Goal: Transaction & Acquisition: Book appointment/travel/reservation

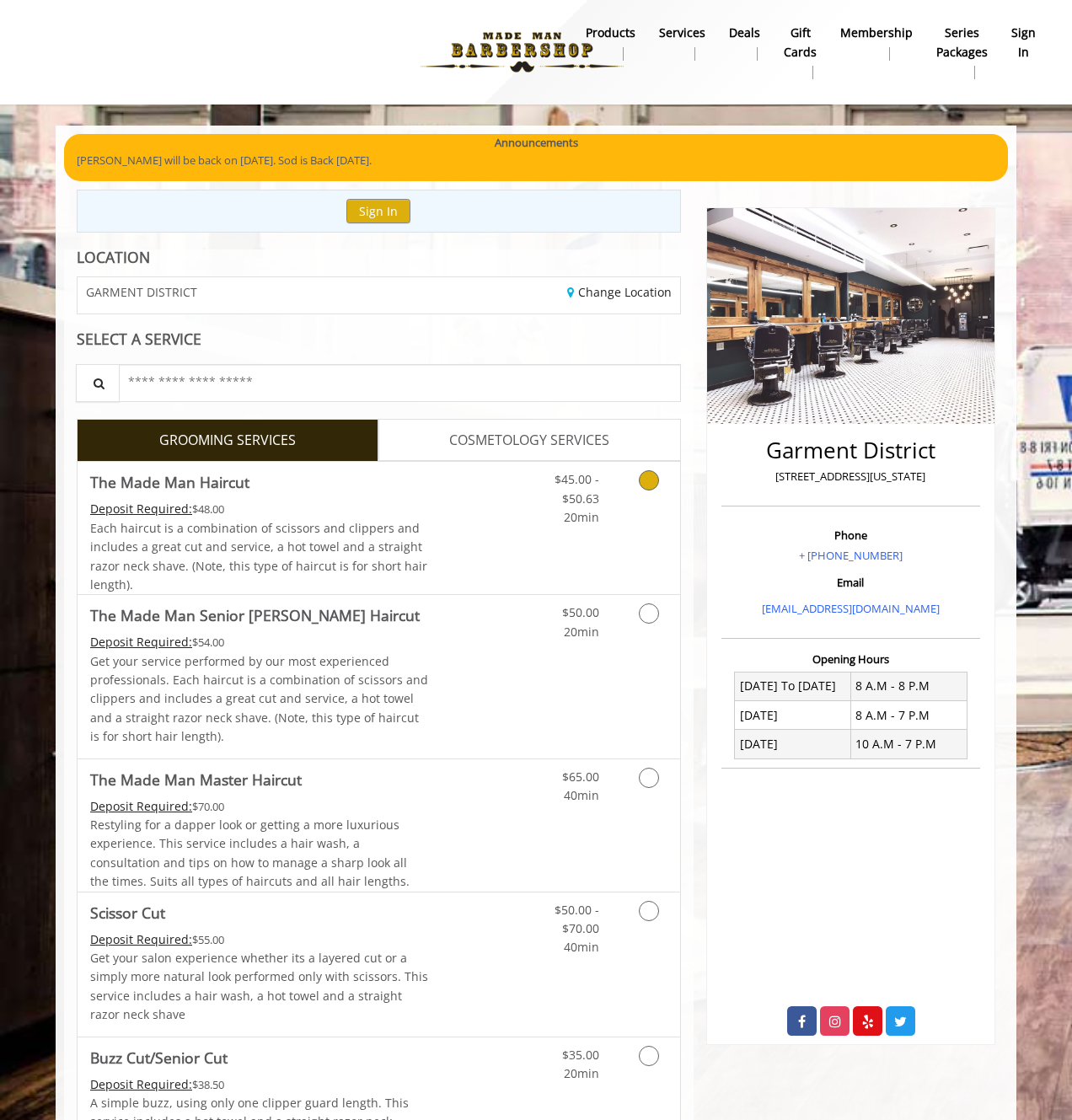
click at [644, 480] on icon "Grooming services" at bounding box center [648, 479] width 20 height 20
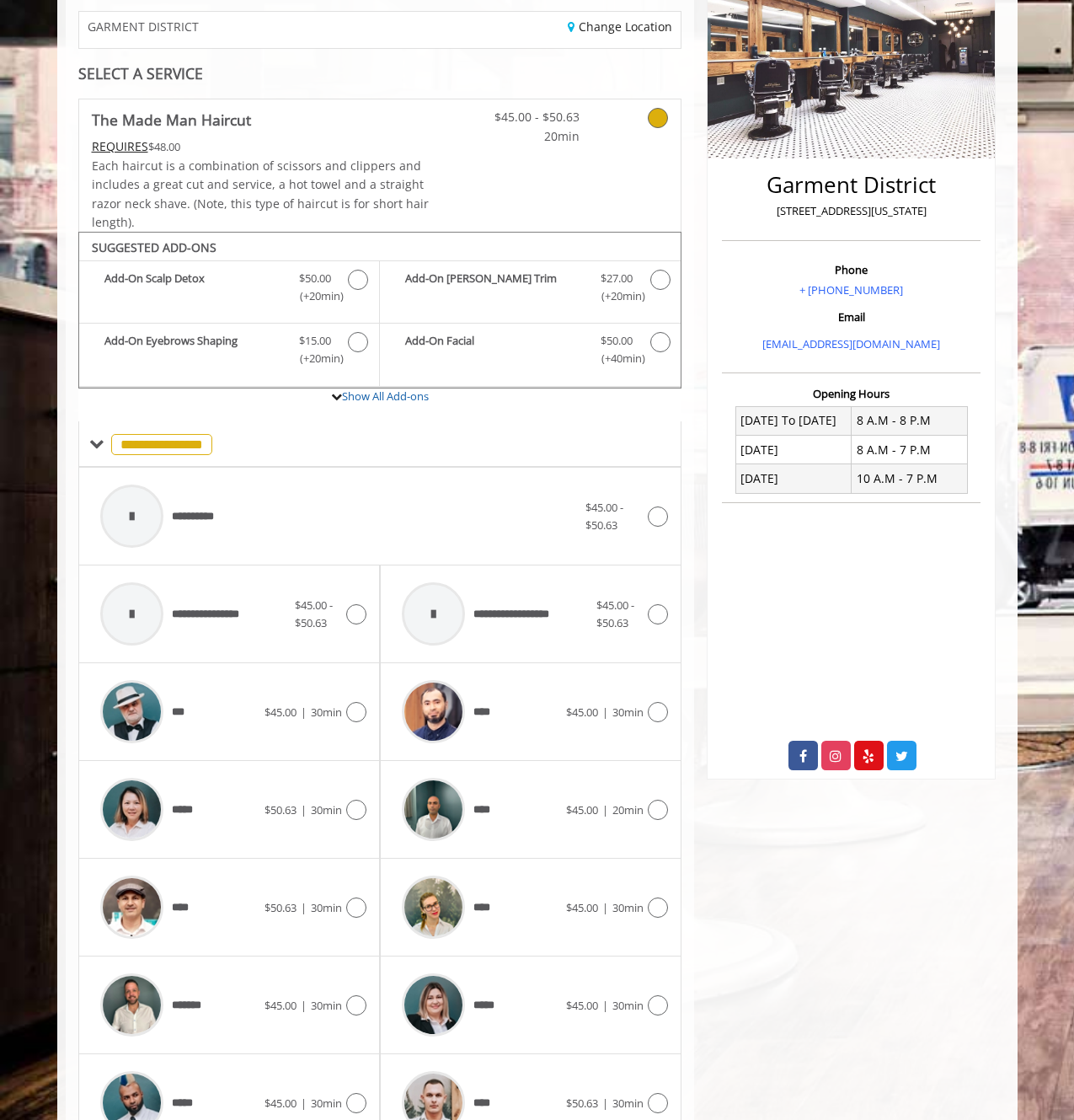
scroll to position [356, 0]
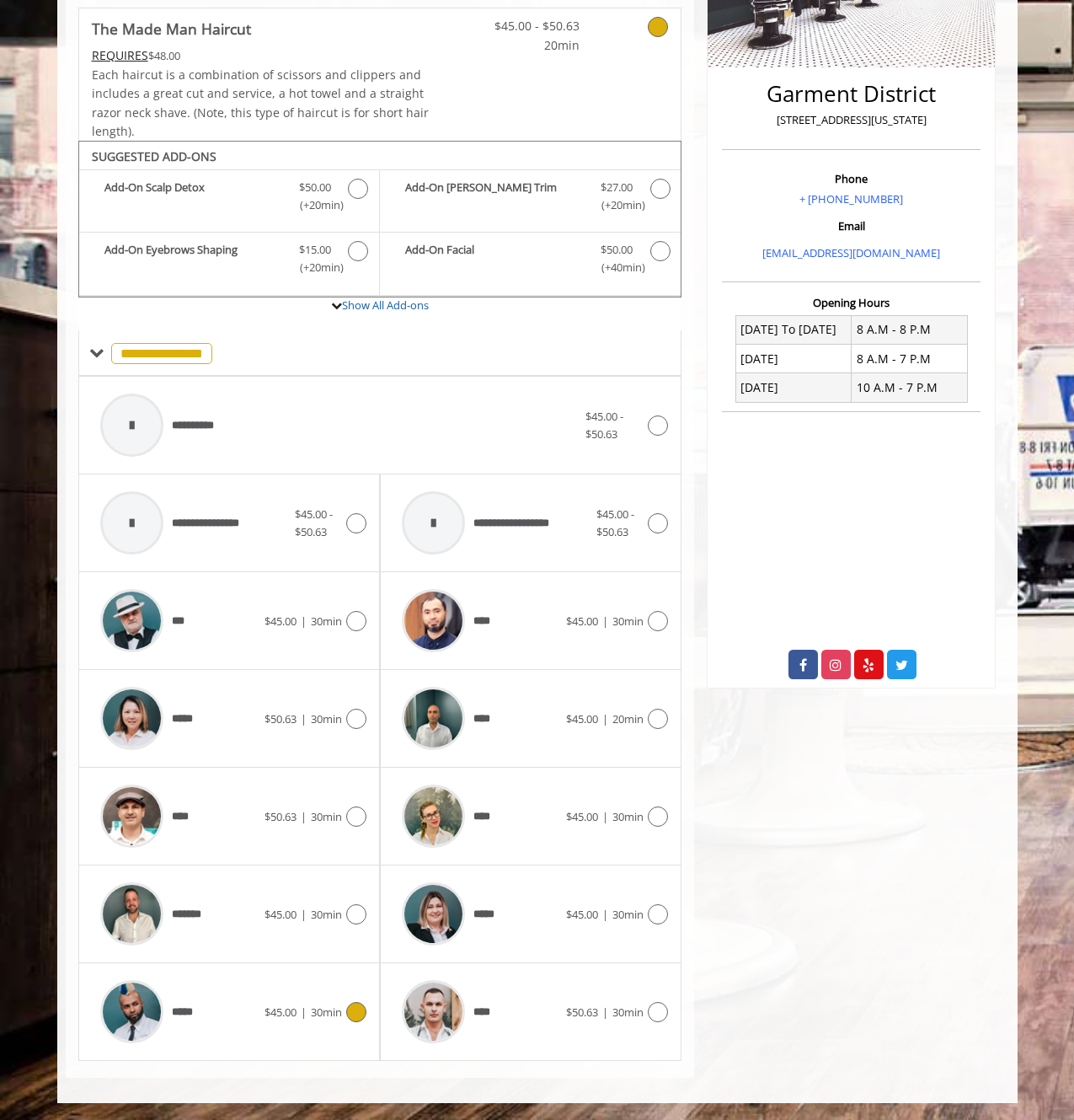
click at [246, 1014] on div "*****" at bounding box center [177, 1011] width 172 height 80
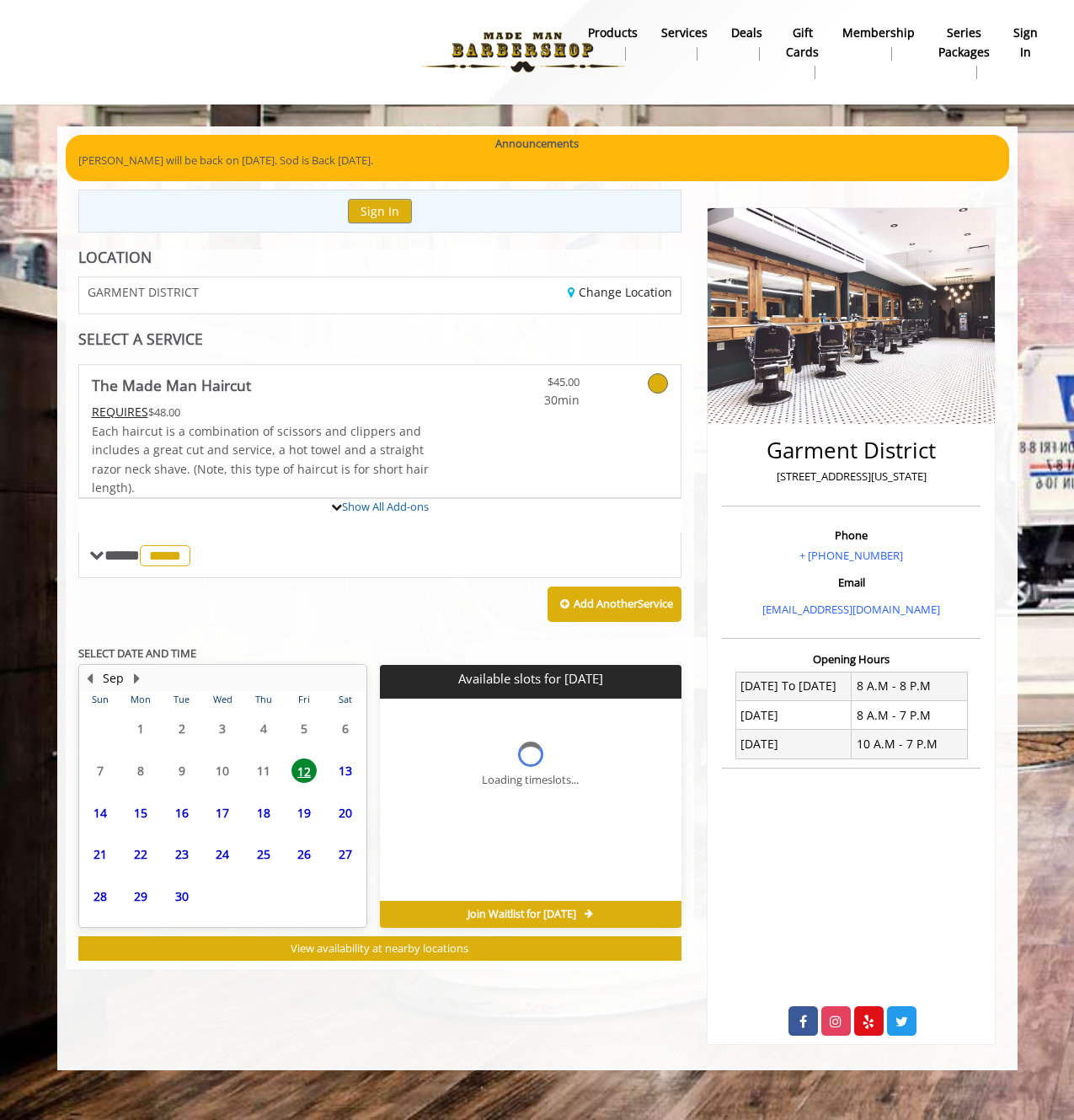
scroll to position [0, 0]
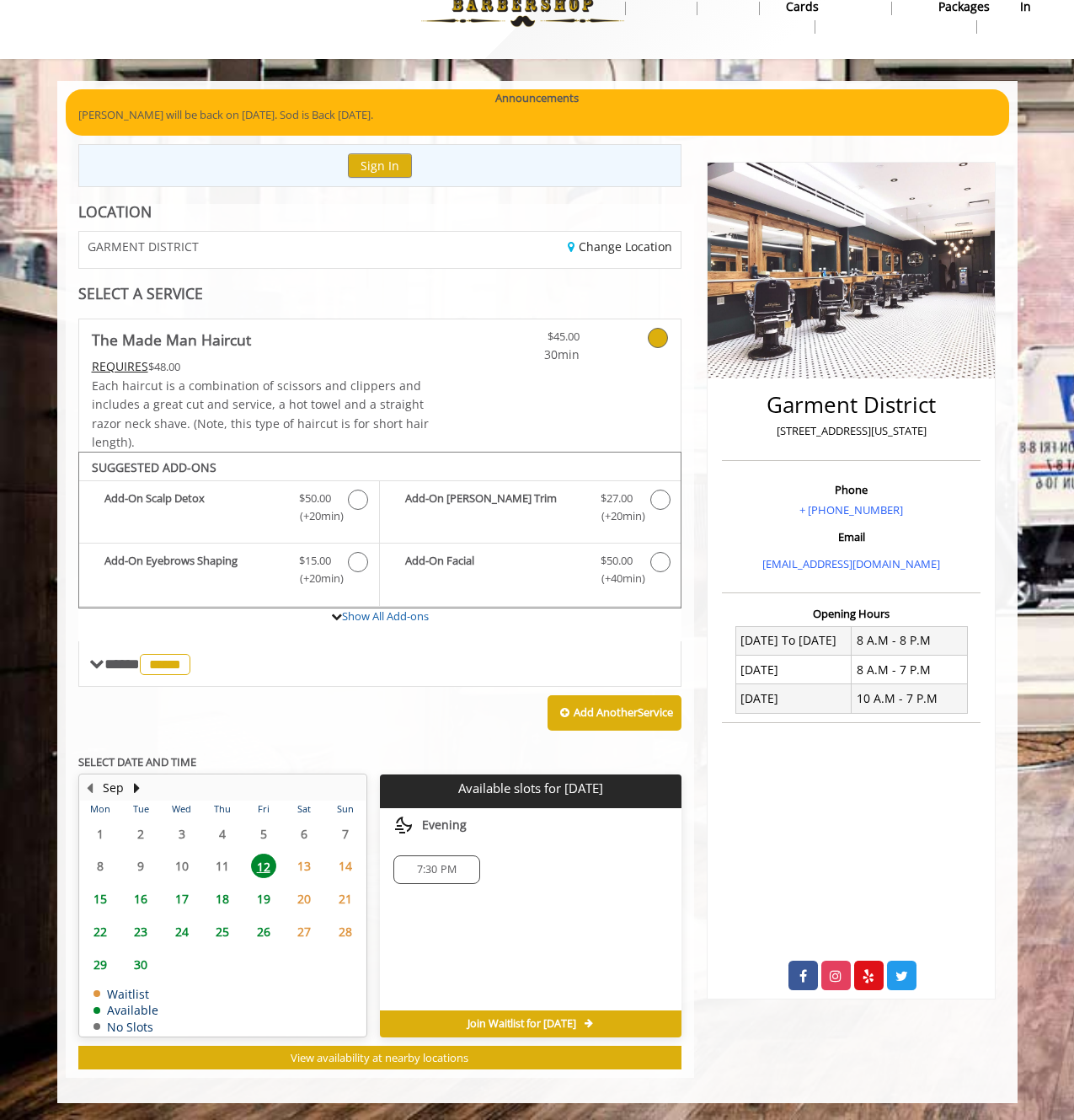
click at [263, 911] on span "19" at bounding box center [264, 899] width 25 height 24
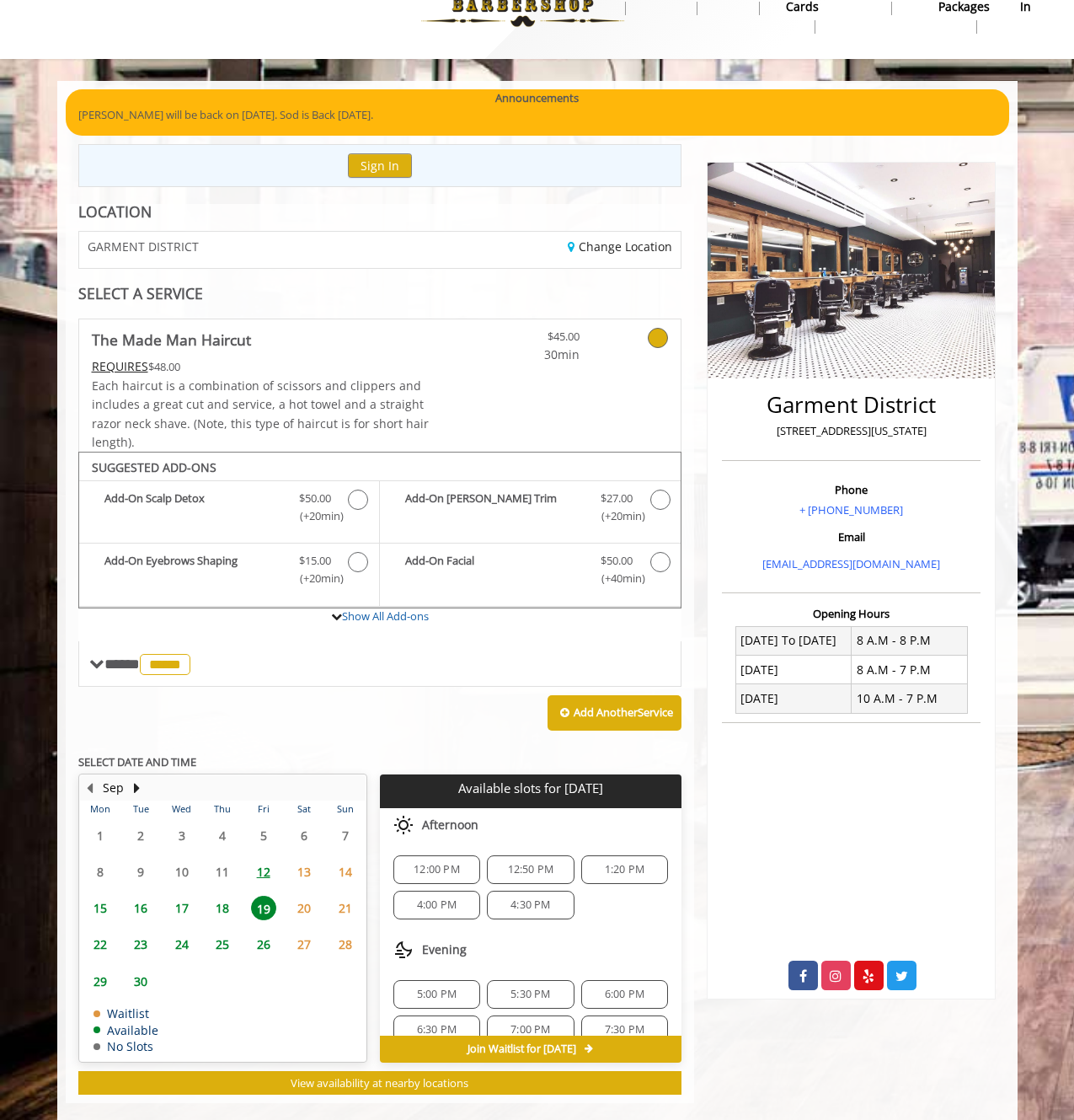
scroll to position [71, 0]
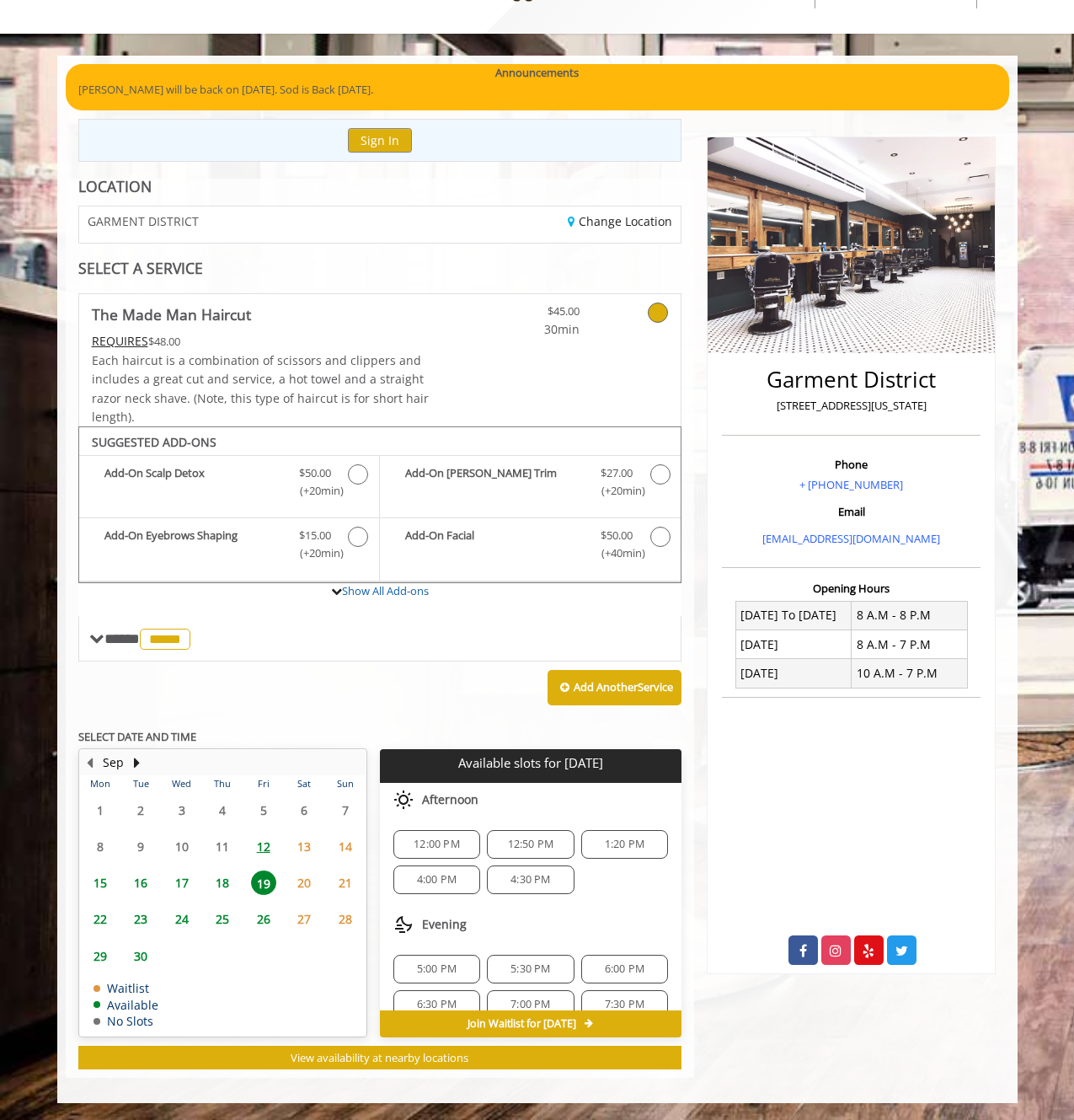
click at [264, 852] on span "12" at bounding box center [264, 846] width 25 height 24
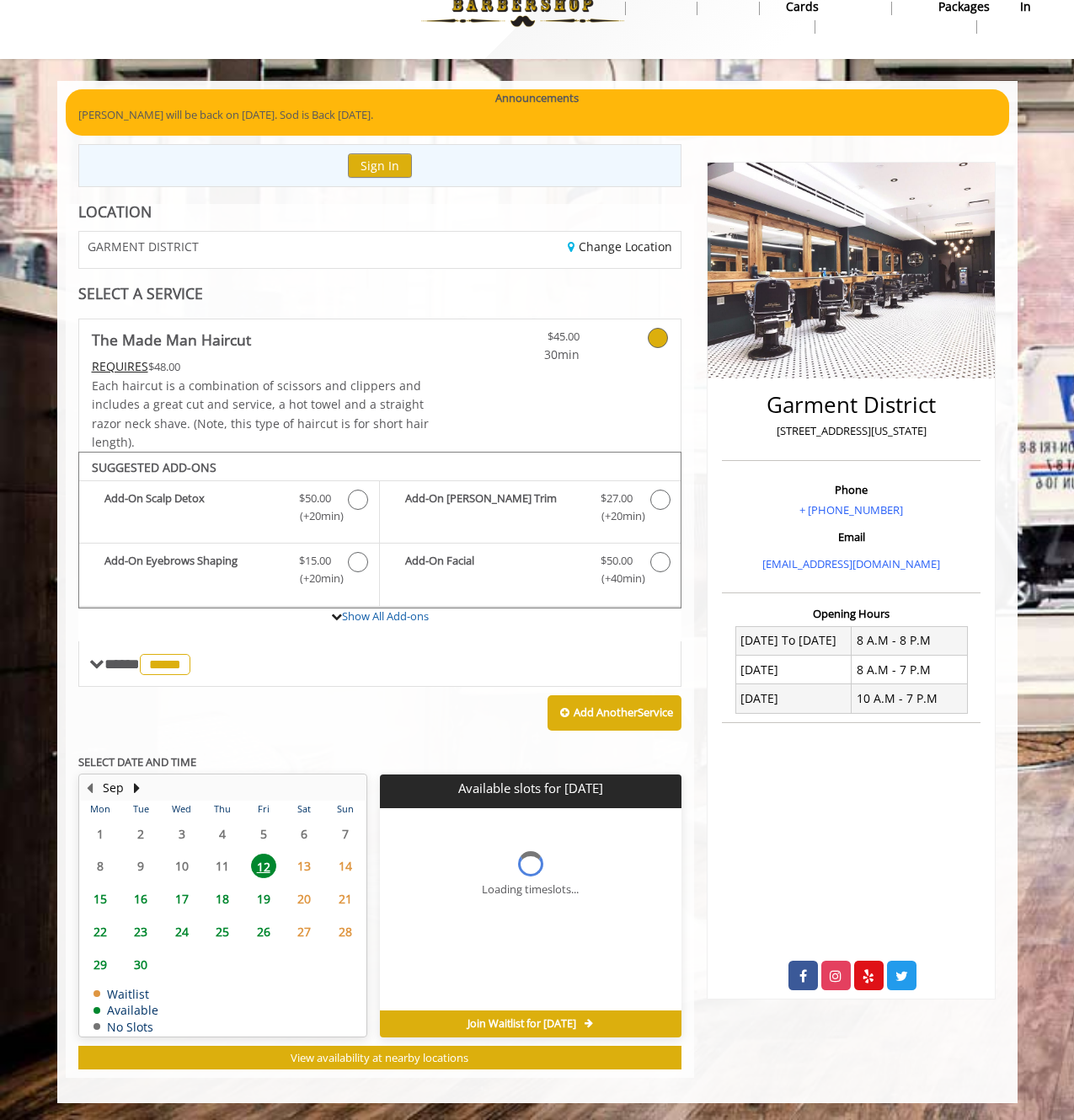
scroll to position [45, 0]
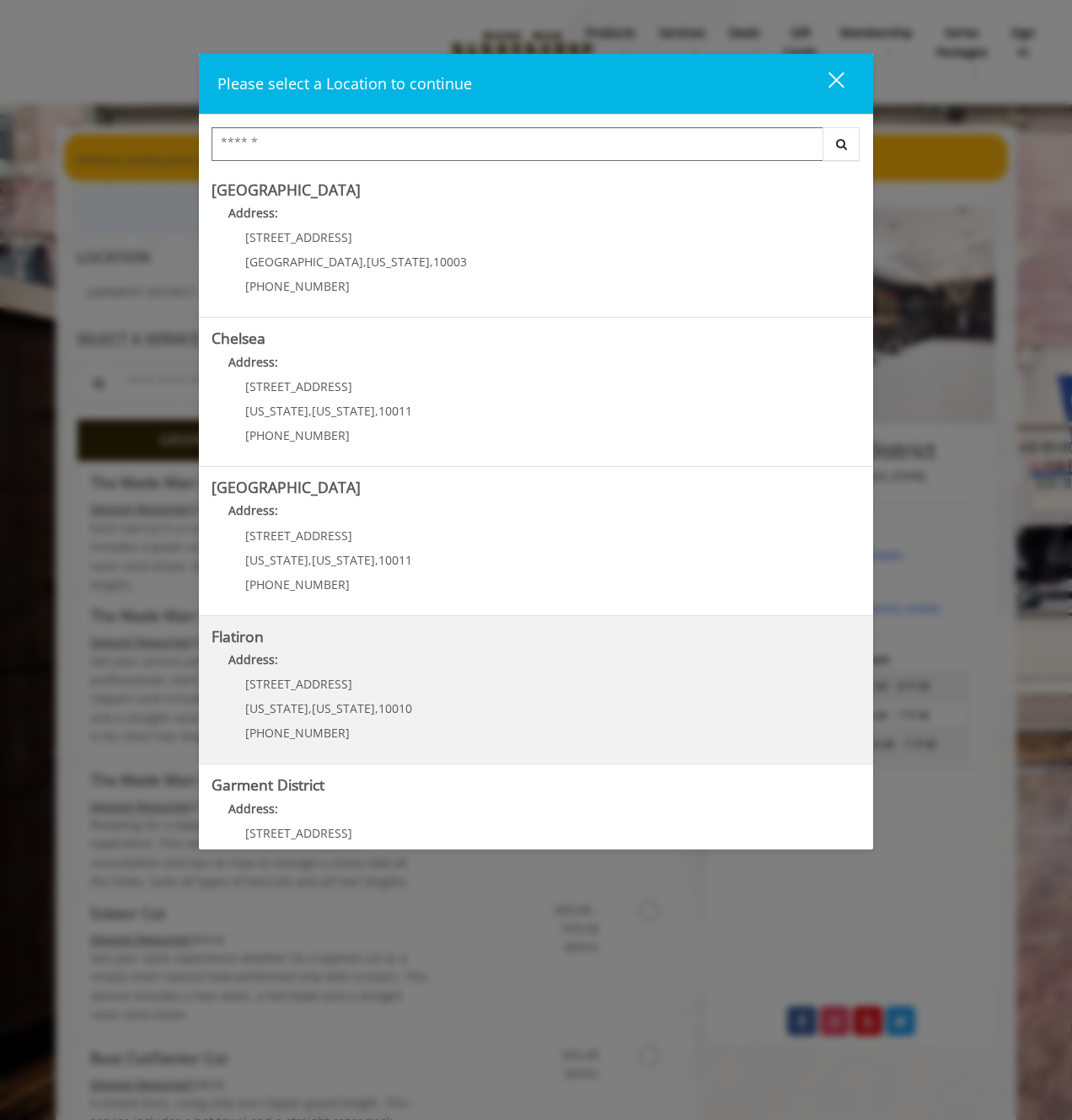
scroll to position [73, 0]
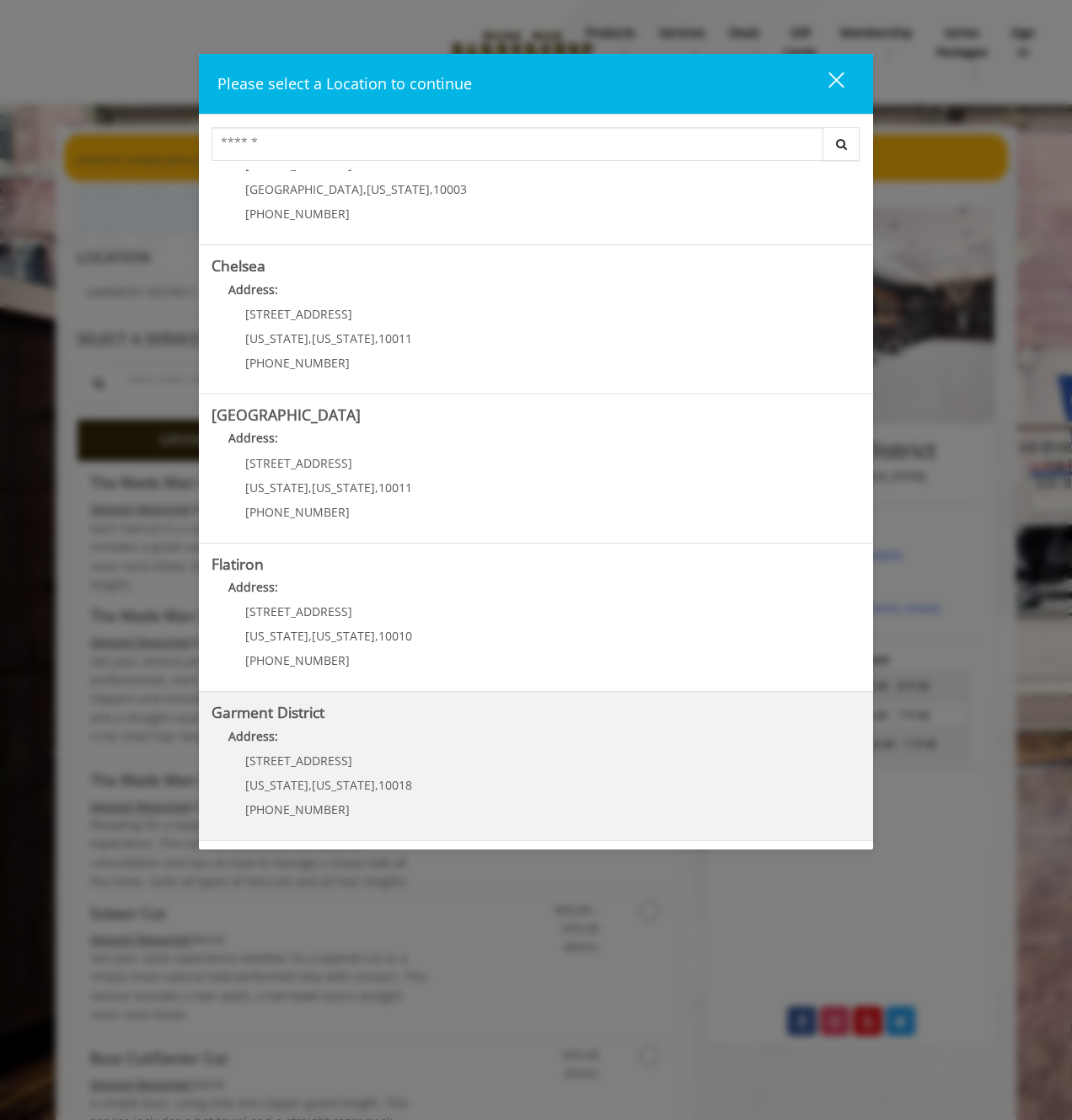
click at [429, 763] on District "Garment District Address: 1400 Broadway New York , New York , 10018 (212) 997-4…" at bounding box center [535, 766] width 649 height 123
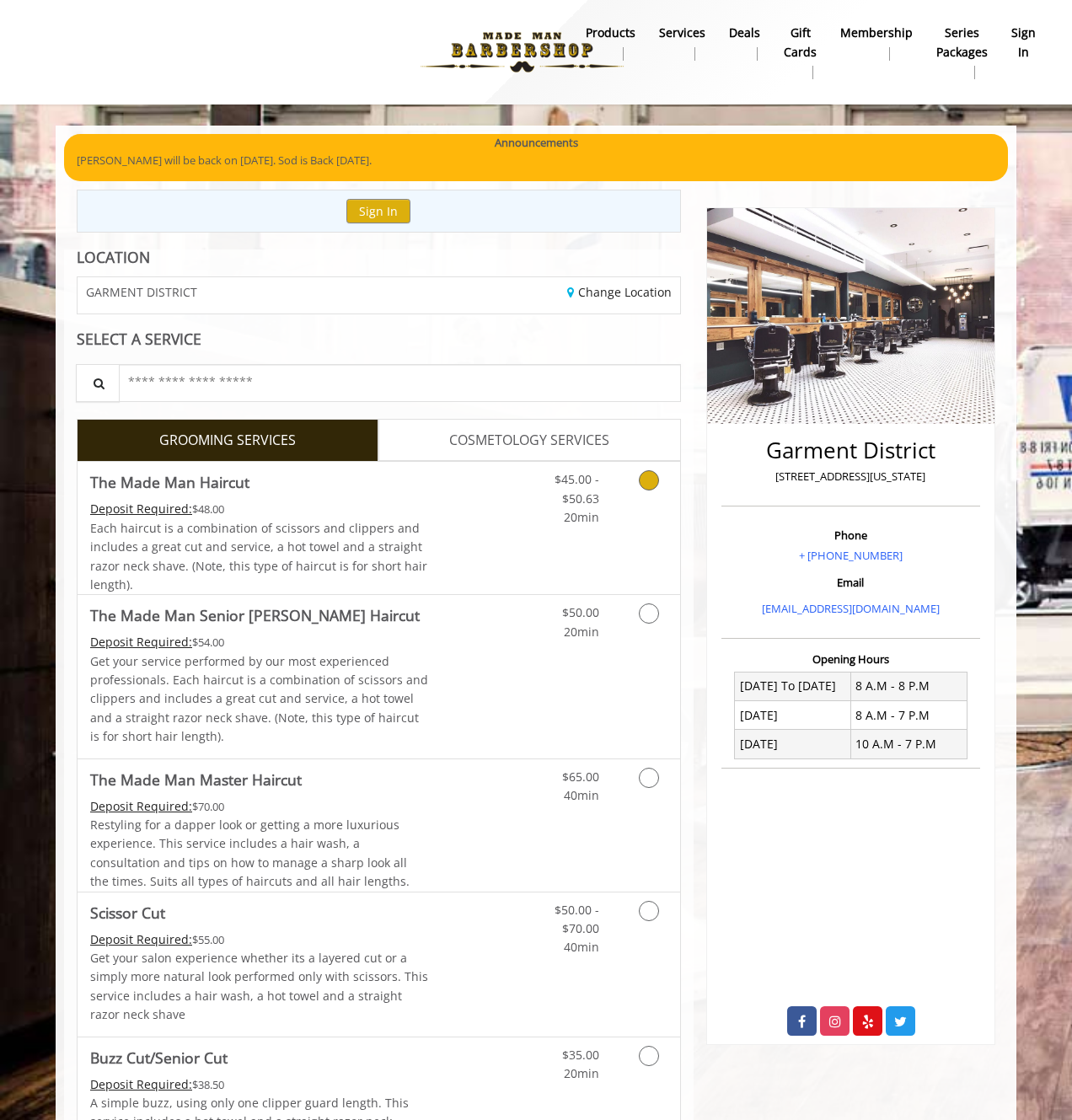
click at [652, 479] on icon "Grooming services" at bounding box center [648, 479] width 20 height 20
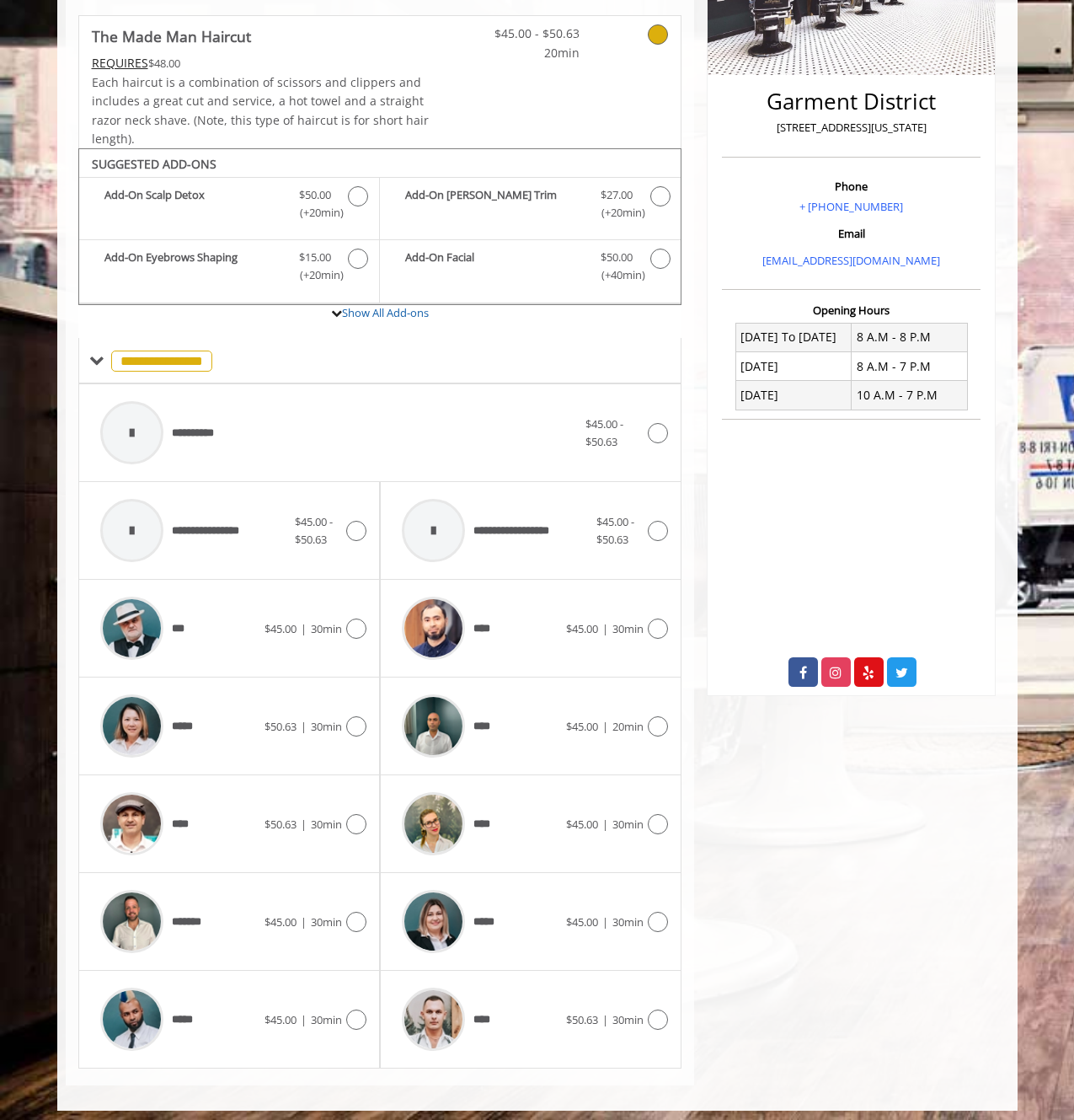
scroll to position [356, 0]
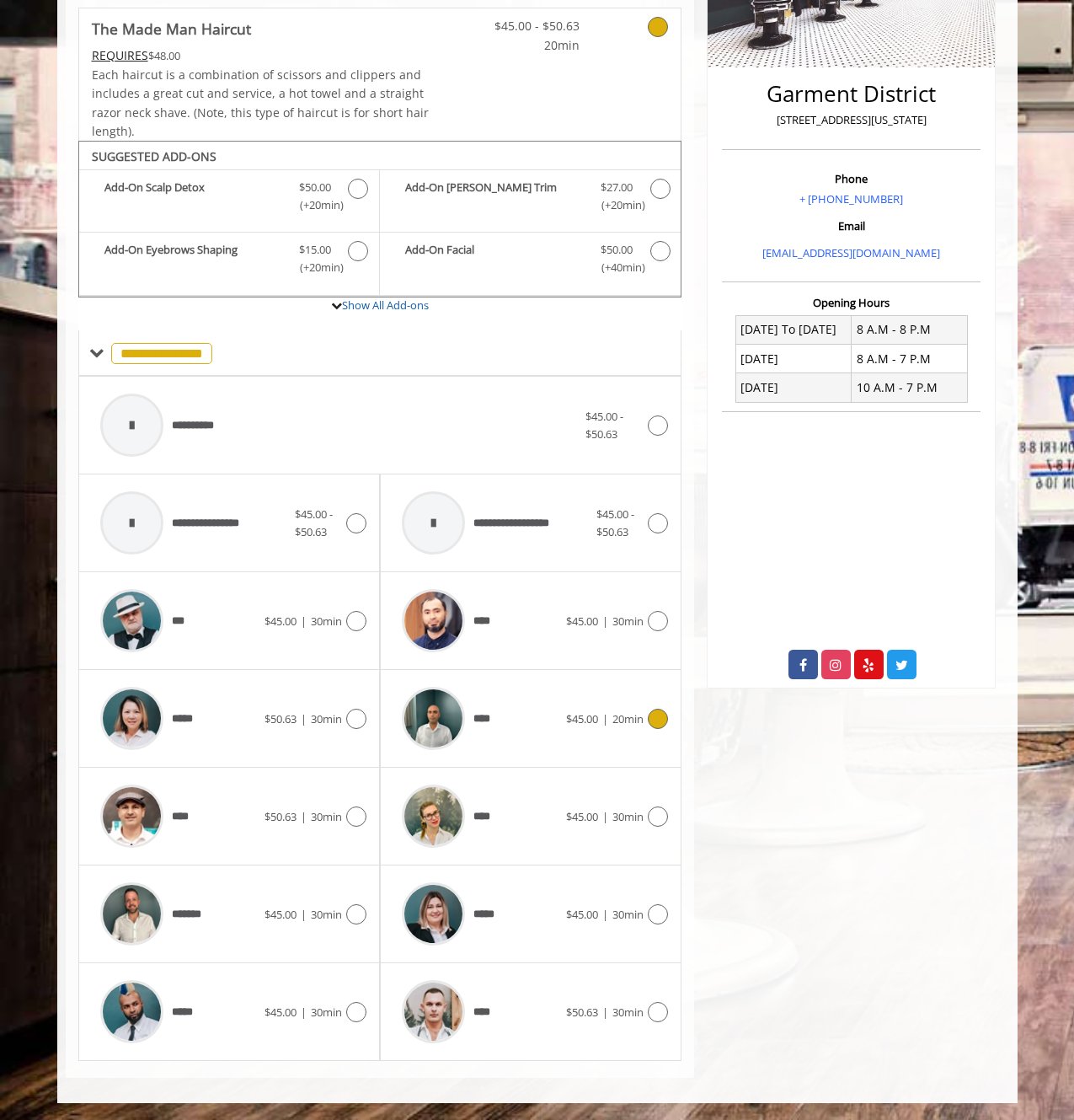
click at [664, 720] on icon at bounding box center [658, 718] width 20 height 20
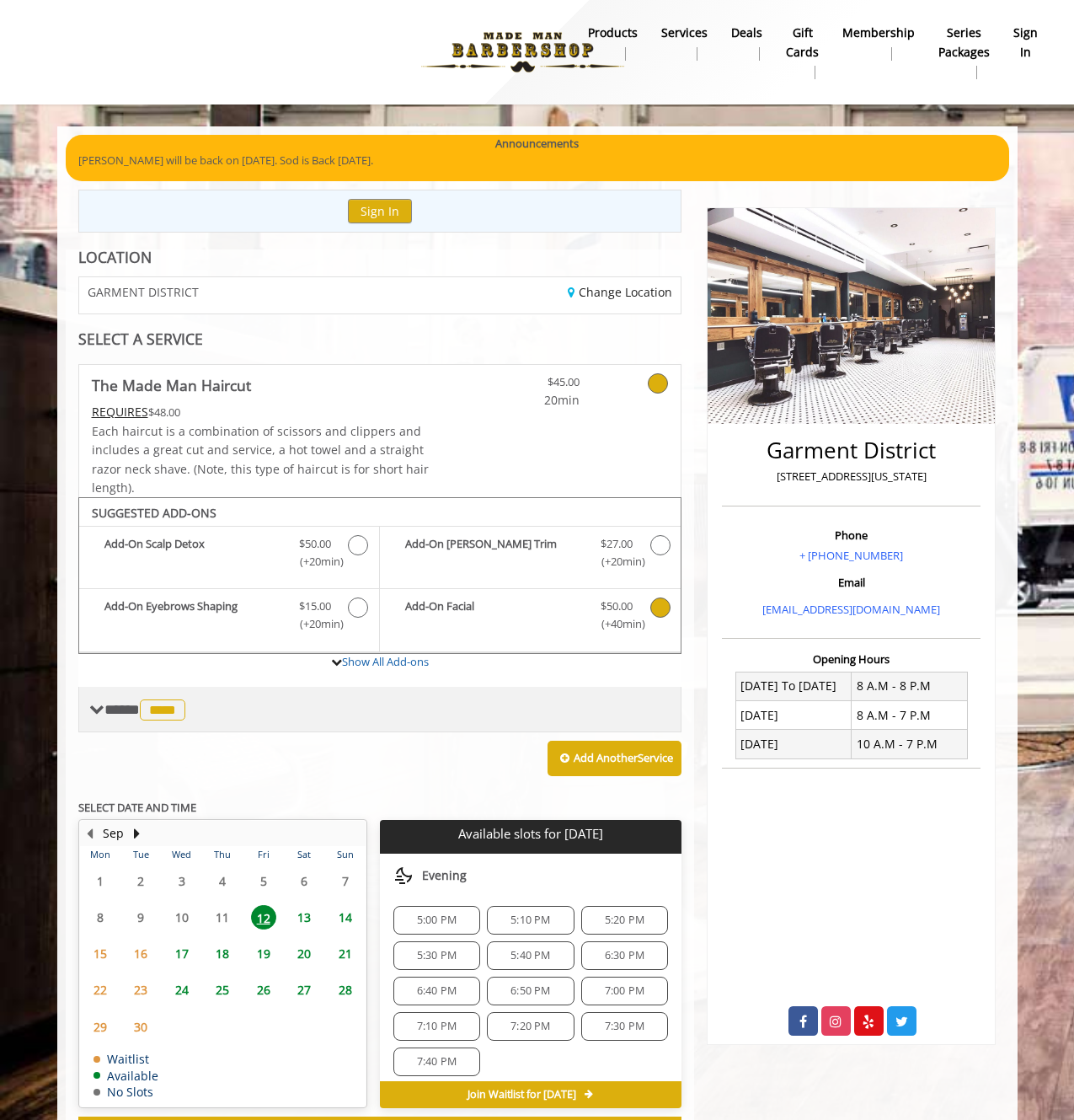
scroll to position [71, 0]
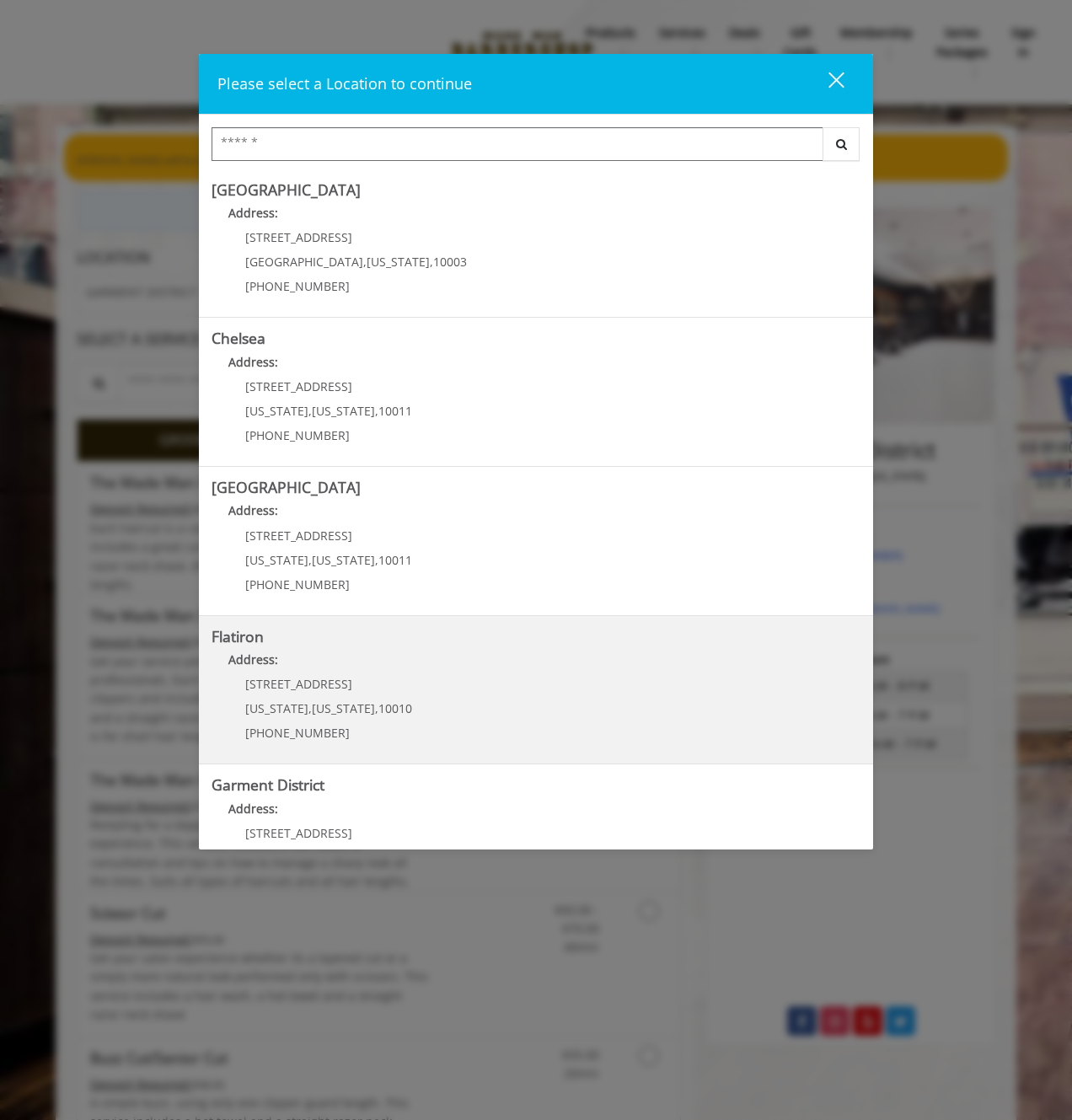
scroll to position [73, 0]
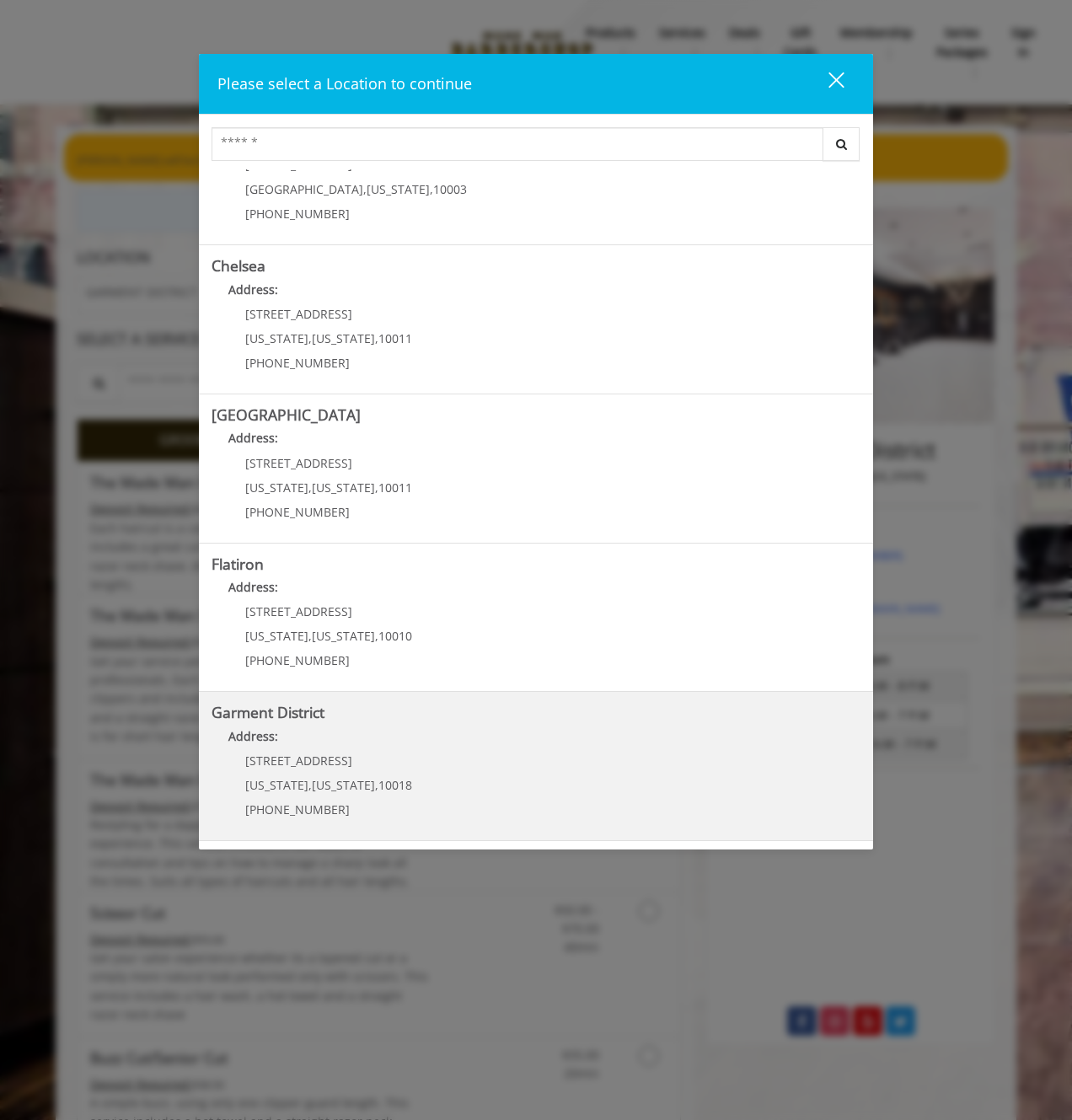
click at [481, 764] on District "Garment District Address: [STREET_ADDRESS][US_STATE][US_STATE] (212) 997-4247" at bounding box center [535, 766] width 649 height 123
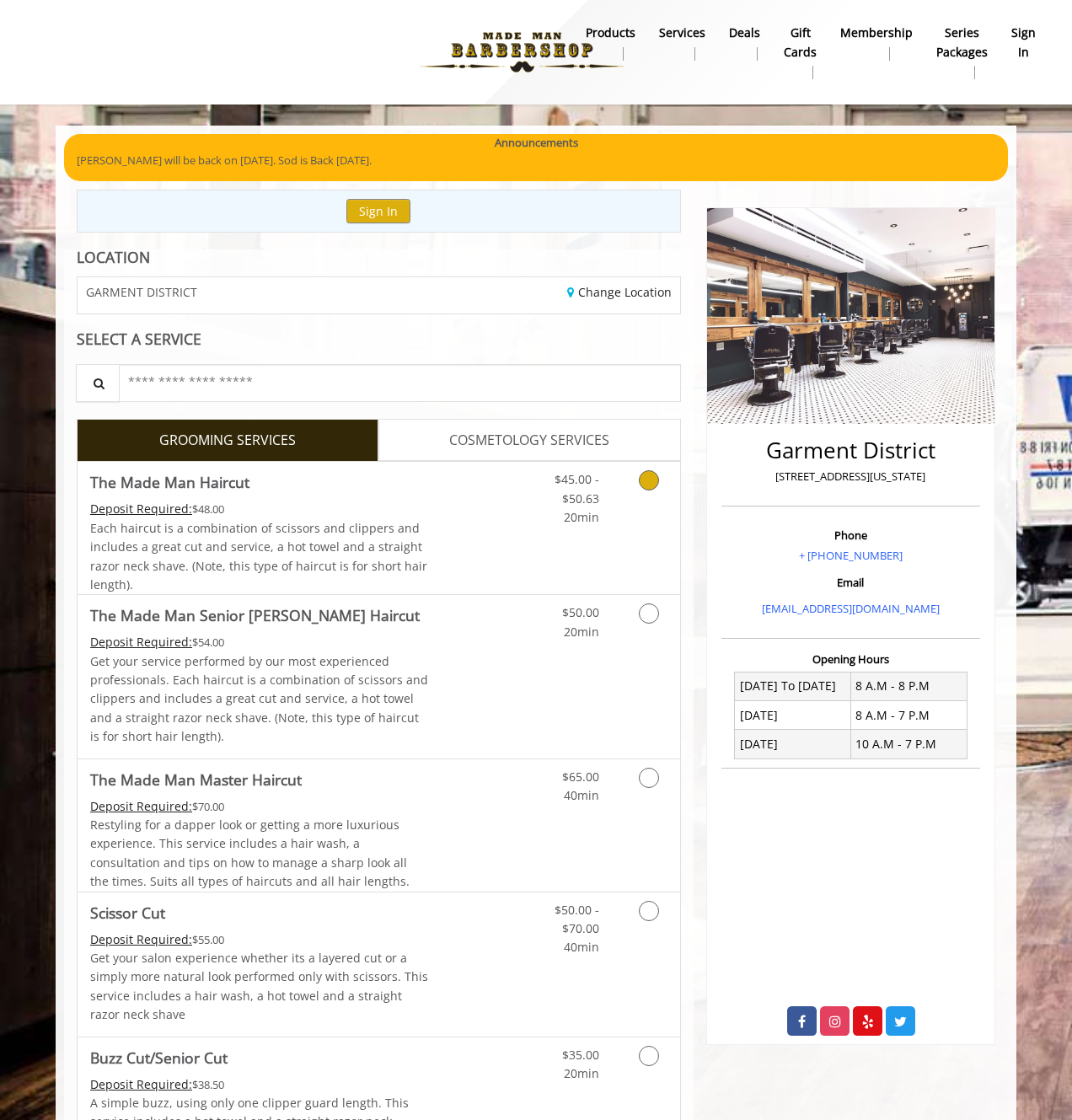
click at [649, 484] on icon "Grooming services" at bounding box center [648, 479] width 20 height 20
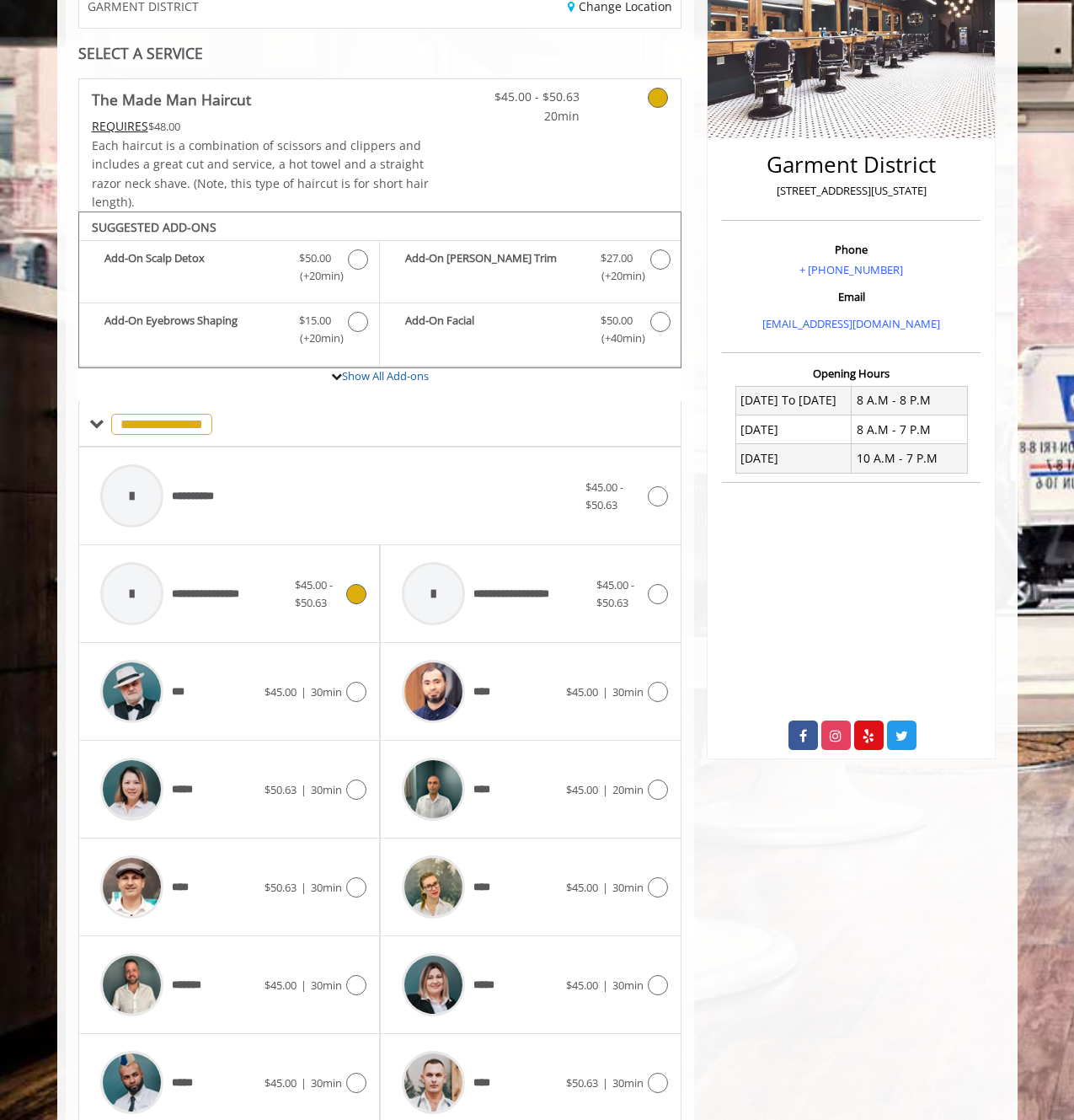
scroll to position [356, 0]
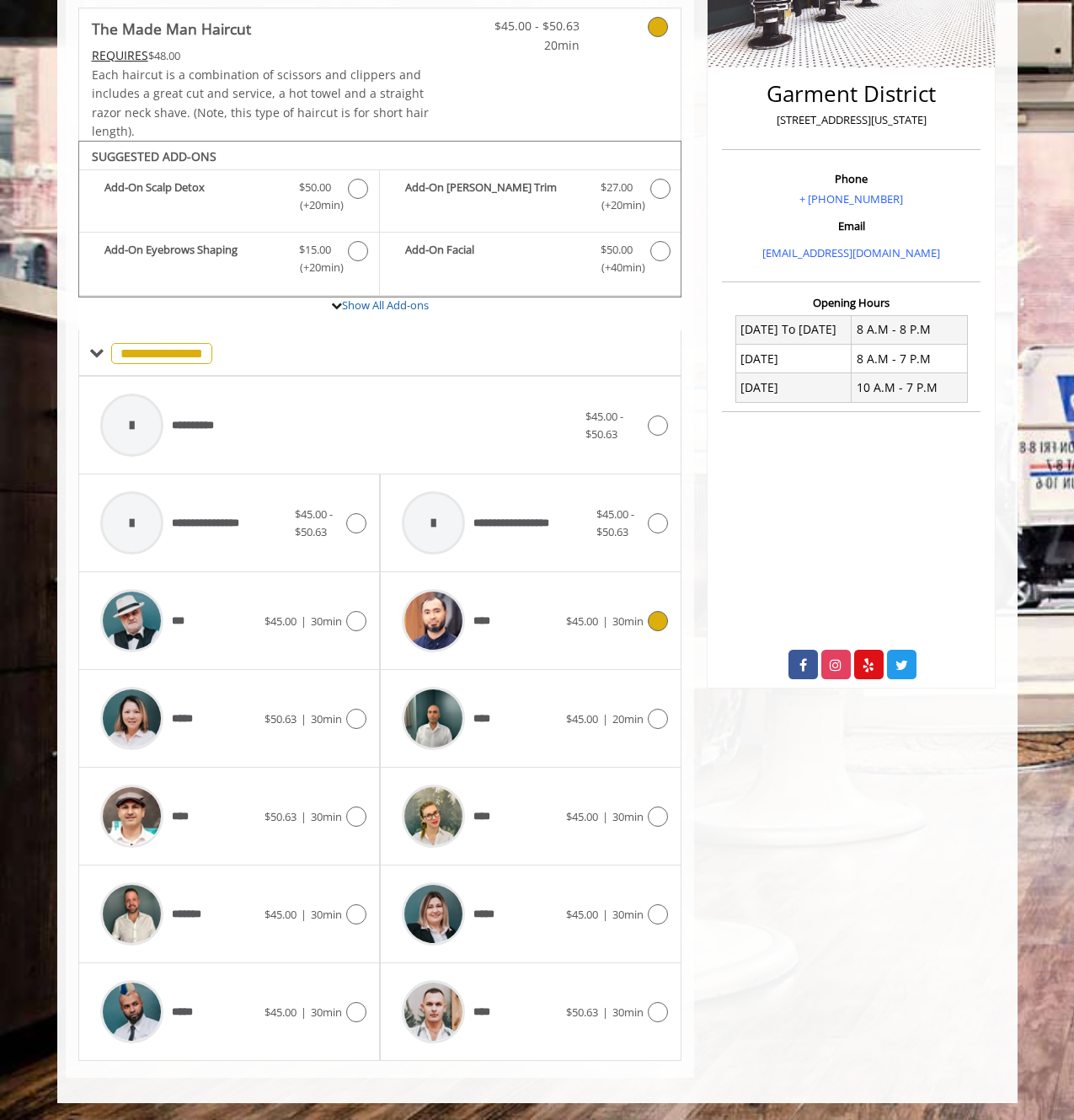
click at [656, 623] on icon at bounding box center [658, 620] width 20 height 20
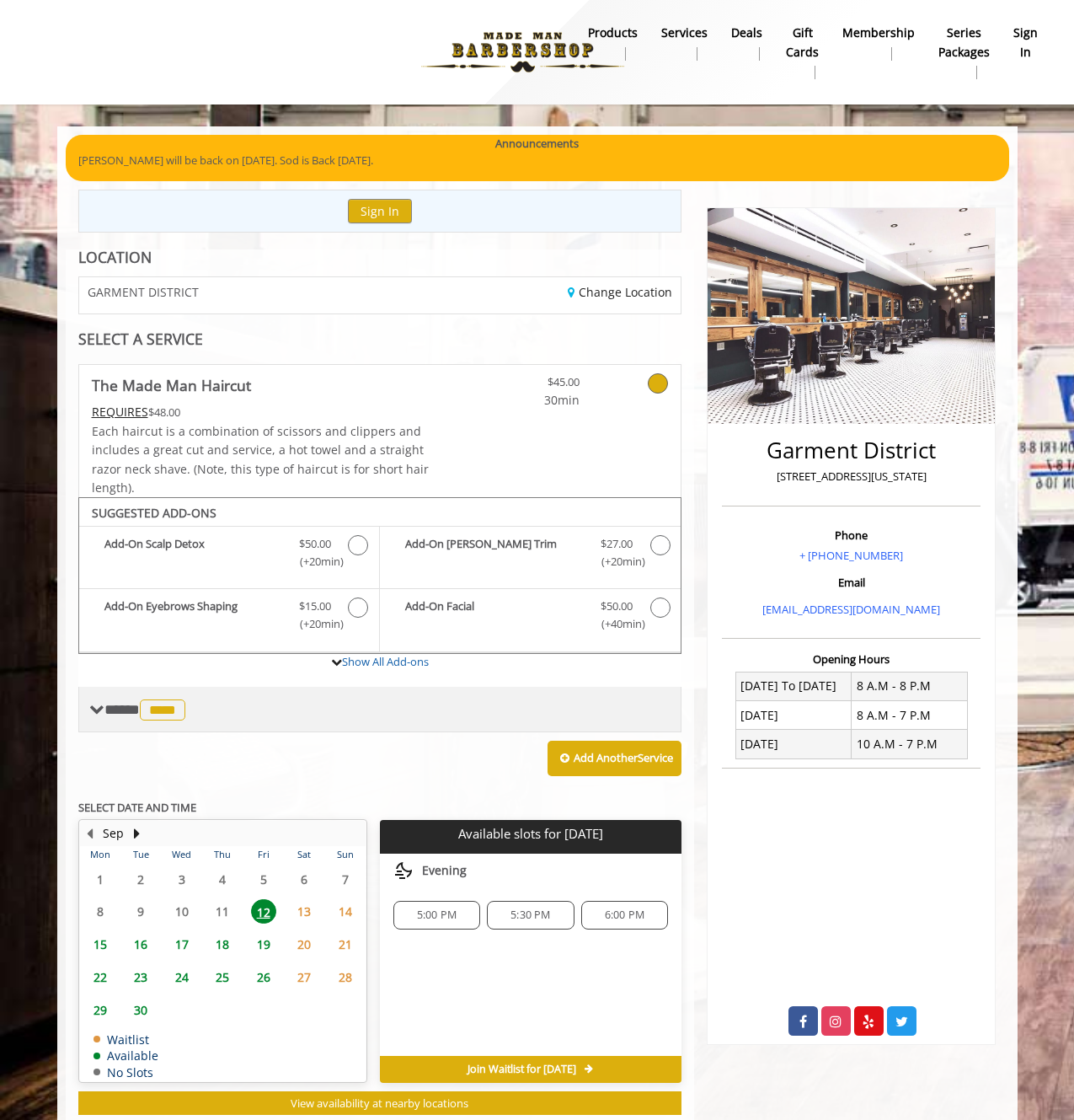
scroll to position [45, 0]
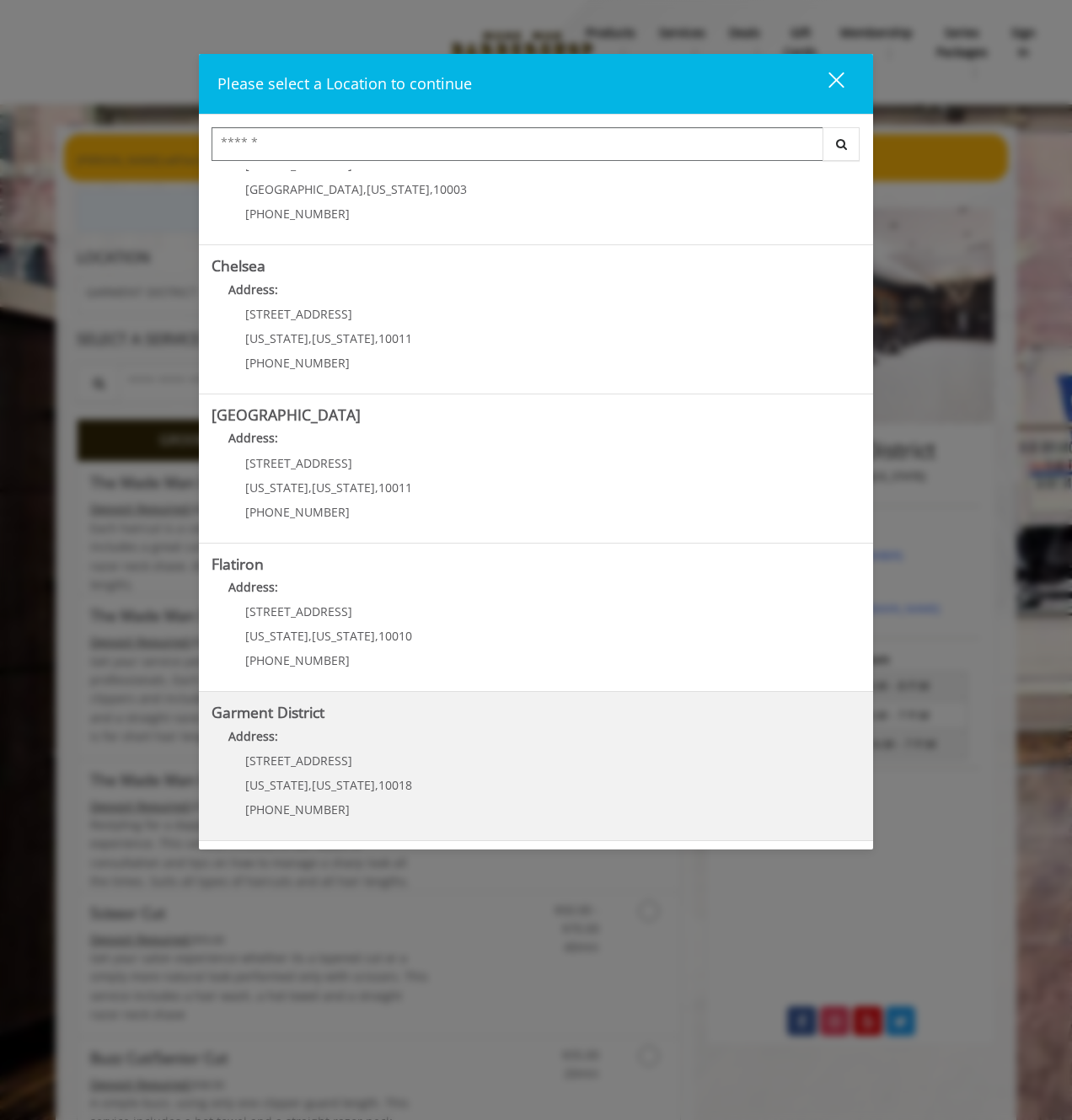
scroll to position [84, 0]
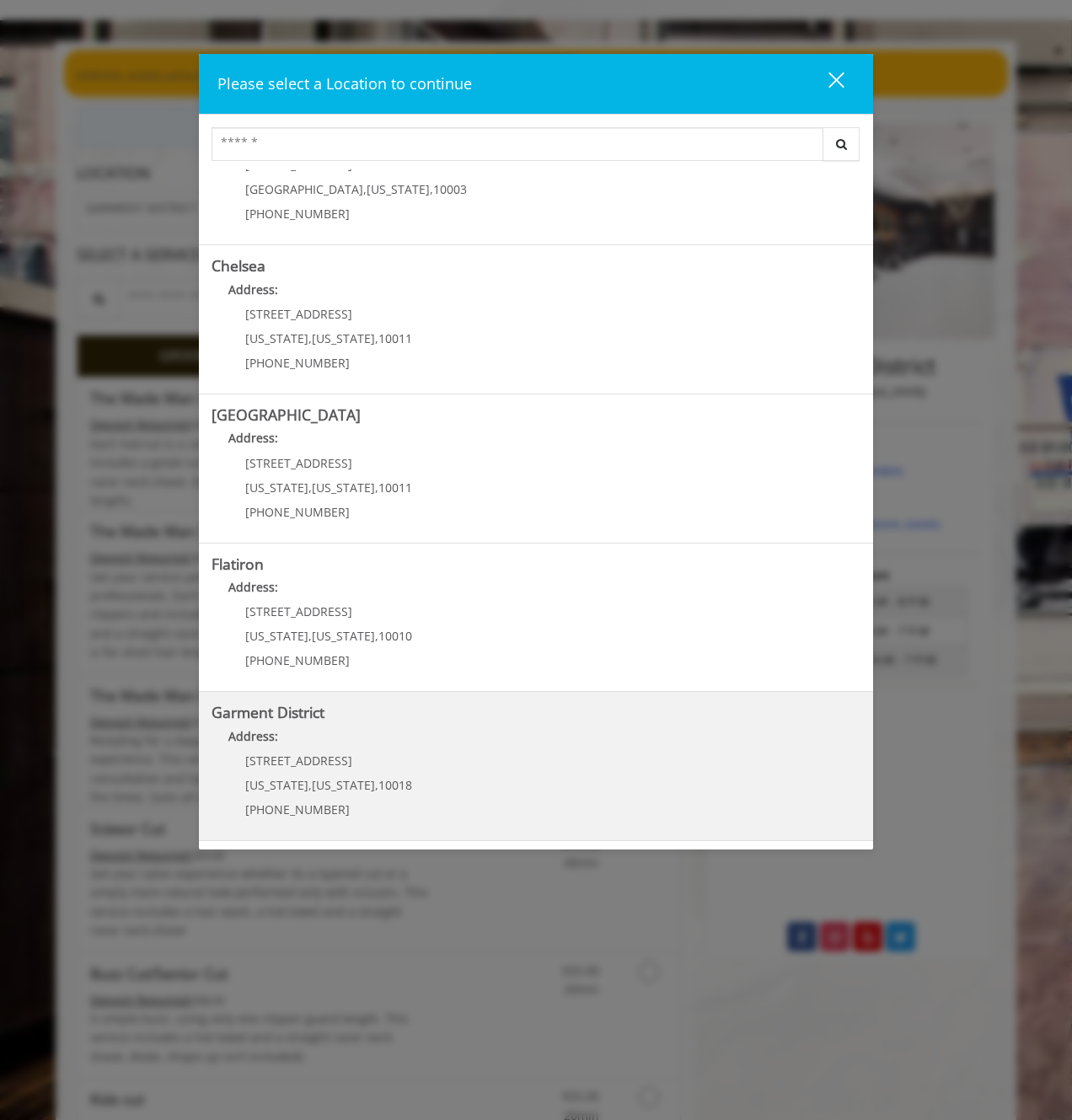
click at [468, 770] on District "Garment District Address: [STREET_ADDRESS][US_STATE][US_STATE] (212) 997-4247" at bounding box center [535, 766] width 649 height 123
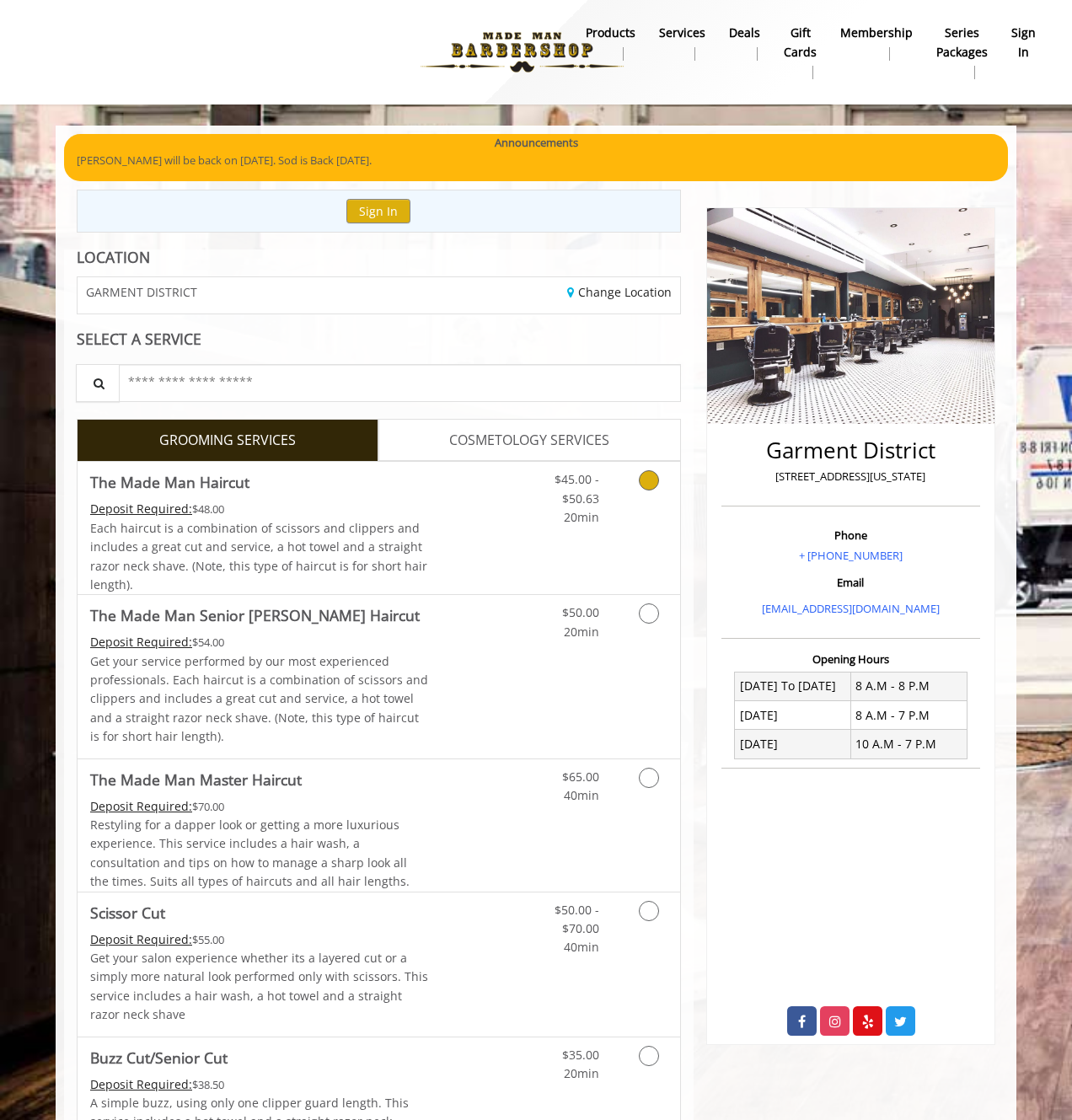
click at [650, 482] on icon "Grooming services" at bounding box center [648, 479] width 20 height 20
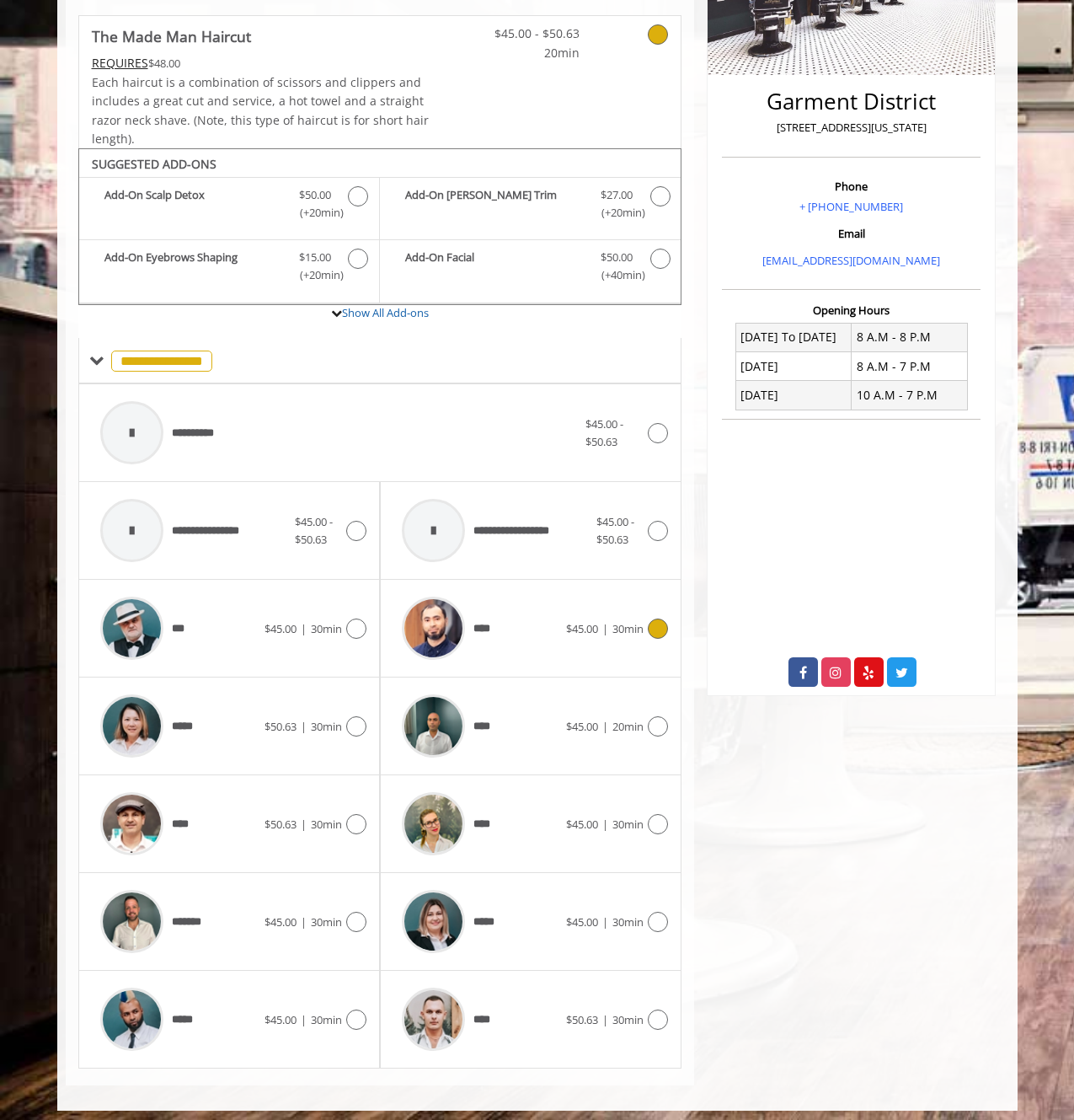
scroll to position [356, 0]
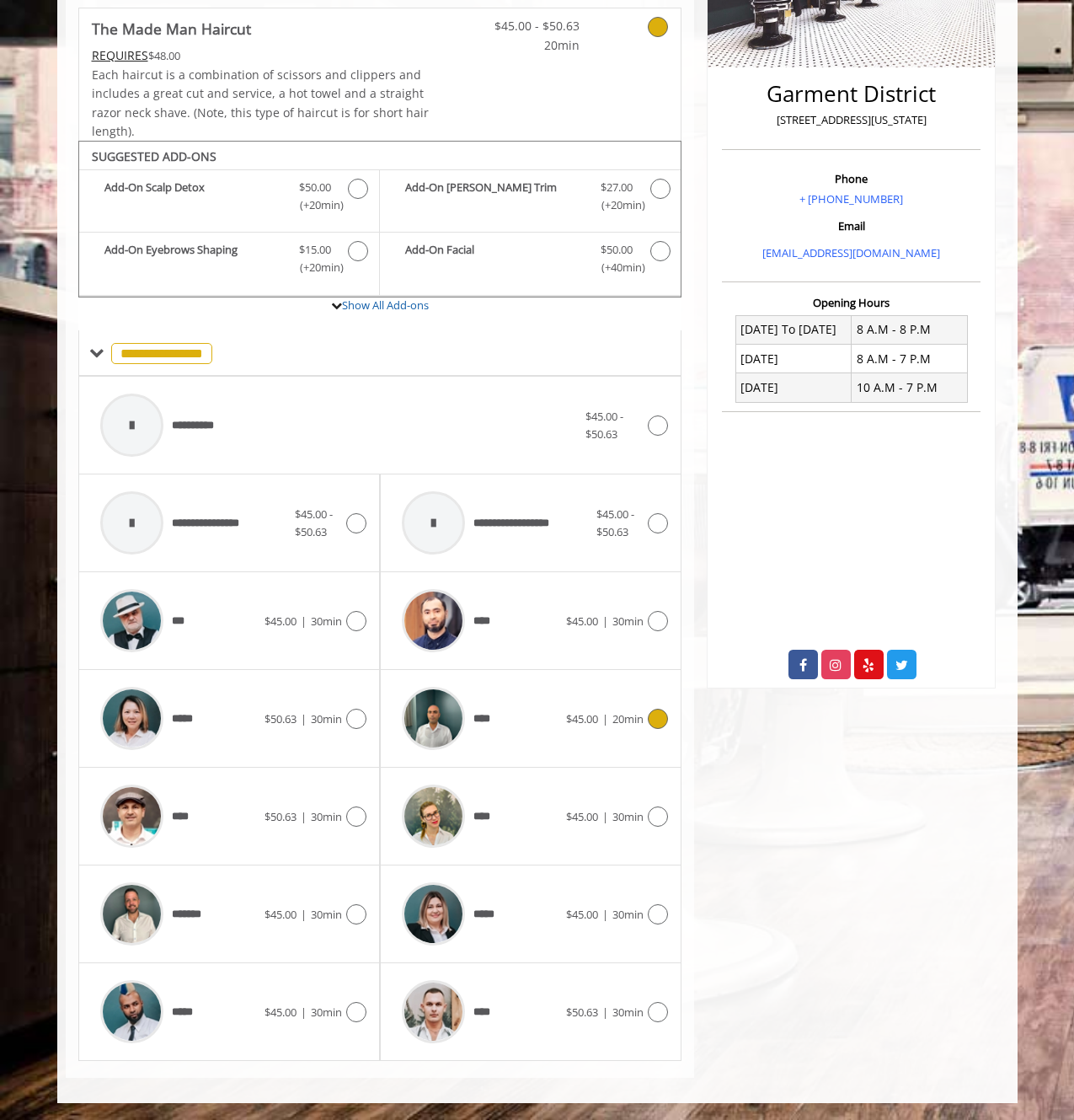
click at [665, 720] on icon at bounding box center [658, 718] width 20 height 20
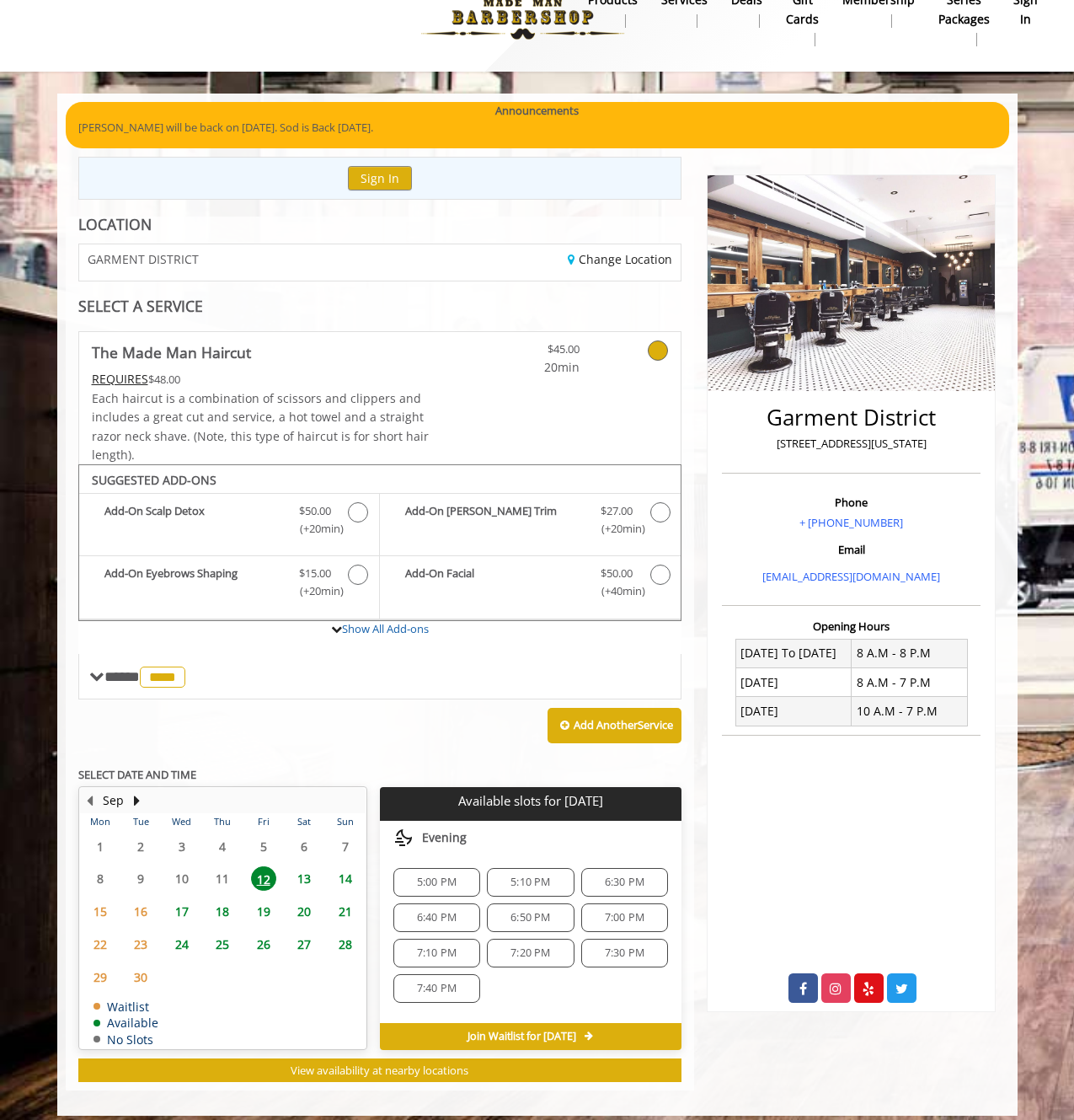
scroll to position [45, 0]
